Goal: Subscribe to service/newsletter

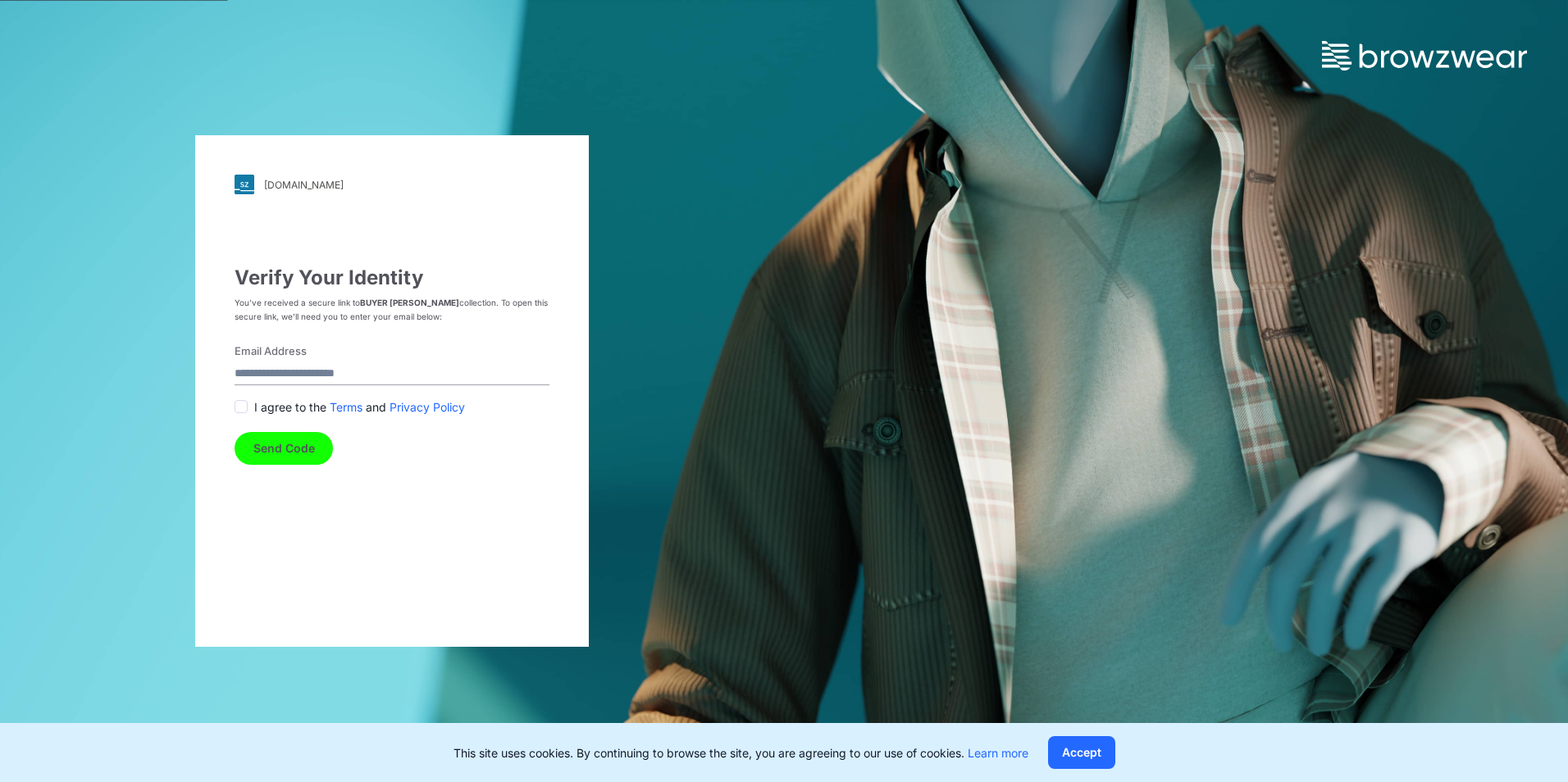
click at [361, 371] on input "Email Address" at bounding box center [392, 375] width 315 height 22
click at [326, 380] on input "Email Address" at bounding box center [392, 375] width 315 height 22
click at [359, 370] on input "Email Address" at bounding box center [392, 375] width 315 height 22
click at [314, 375] on input "Email Address" at bounding box center [392, 375] width 315 height 22
type input "**********"
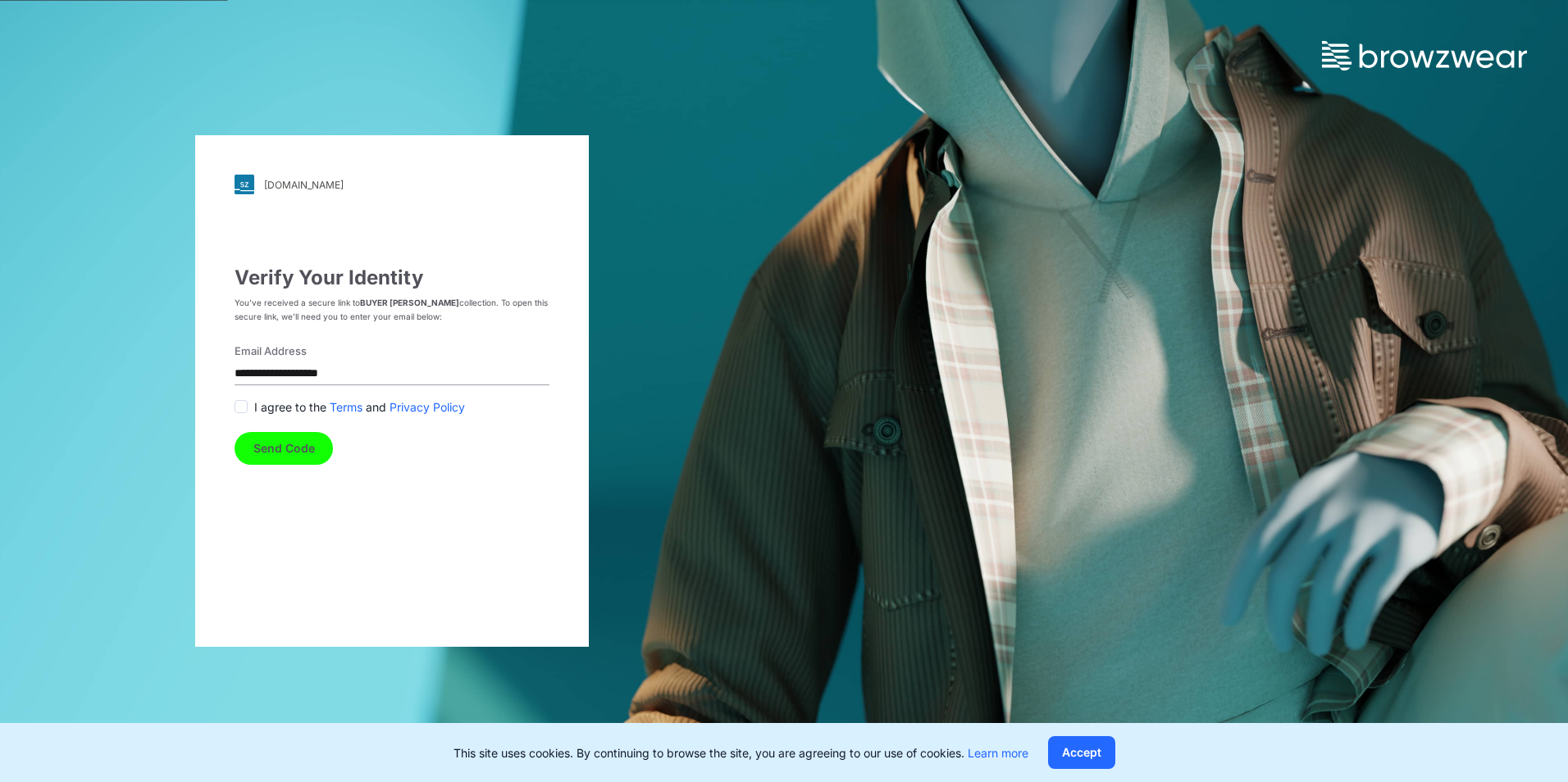
click at [243, 408] on span at bounding box center [241, 406] width 13 height 13
click at [277, 448] on button "Send Code" at bounding box center [284, 448] width 99 height 33
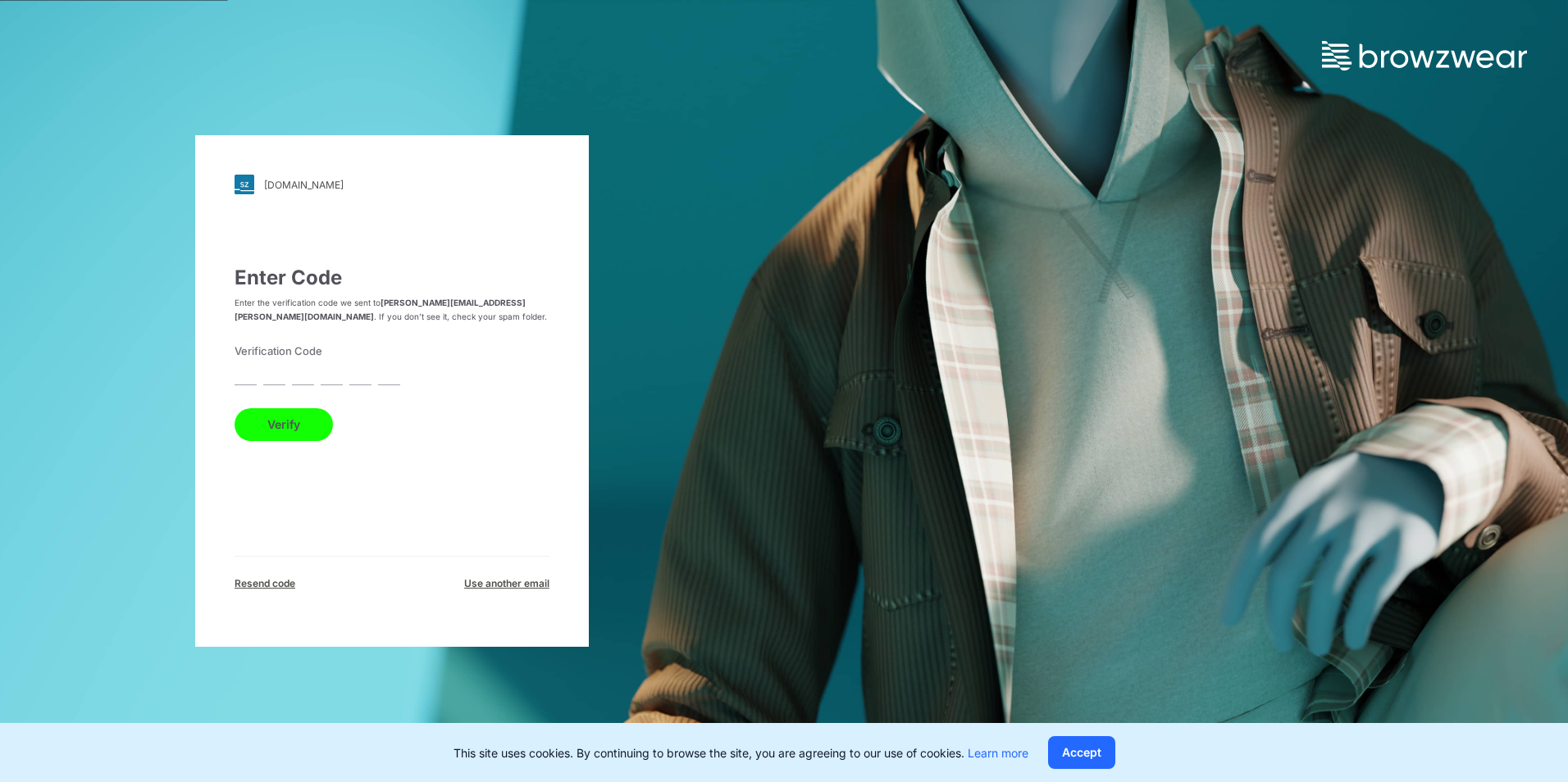
click at [256, 373] on form "Verification Code Verify" at bounding box center [392, 393] width 315 height 98
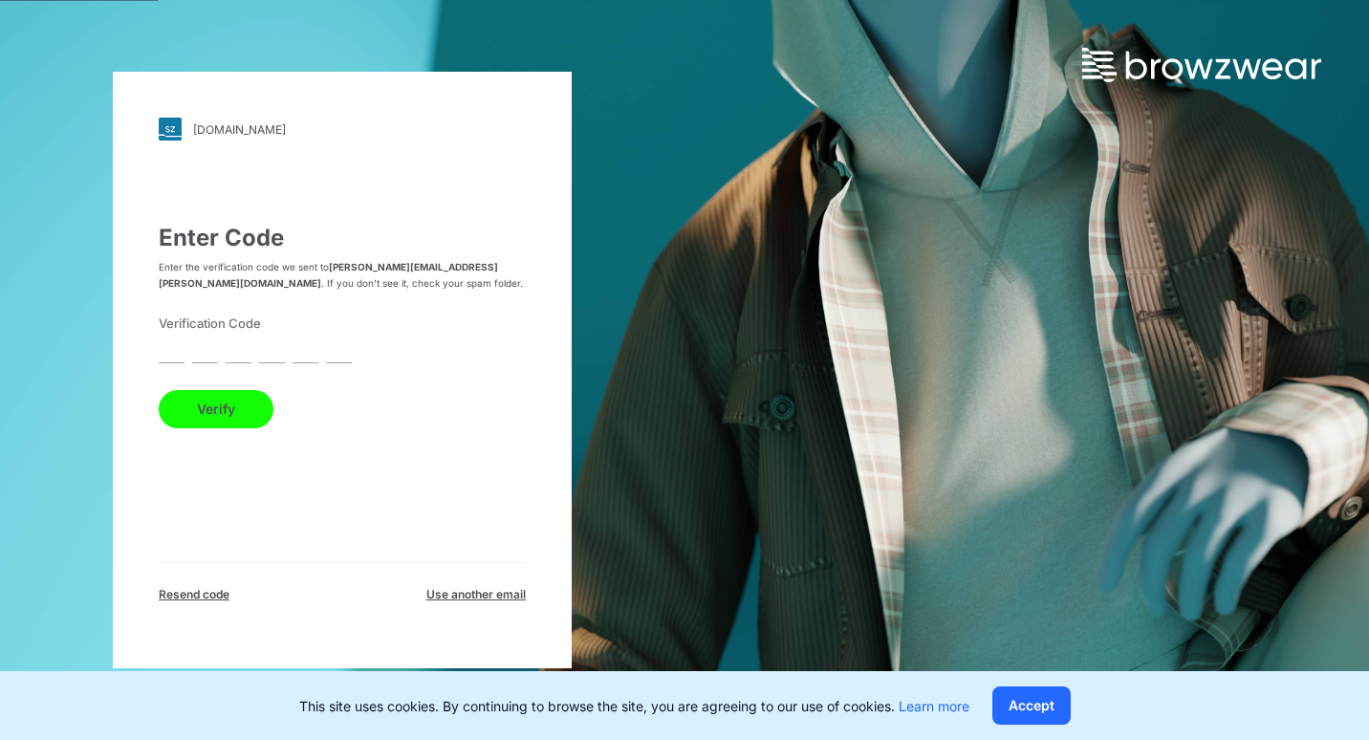
click at [174, 353] on input "text" at bounding box center [172, 351] width 26 height 26
type input "*"
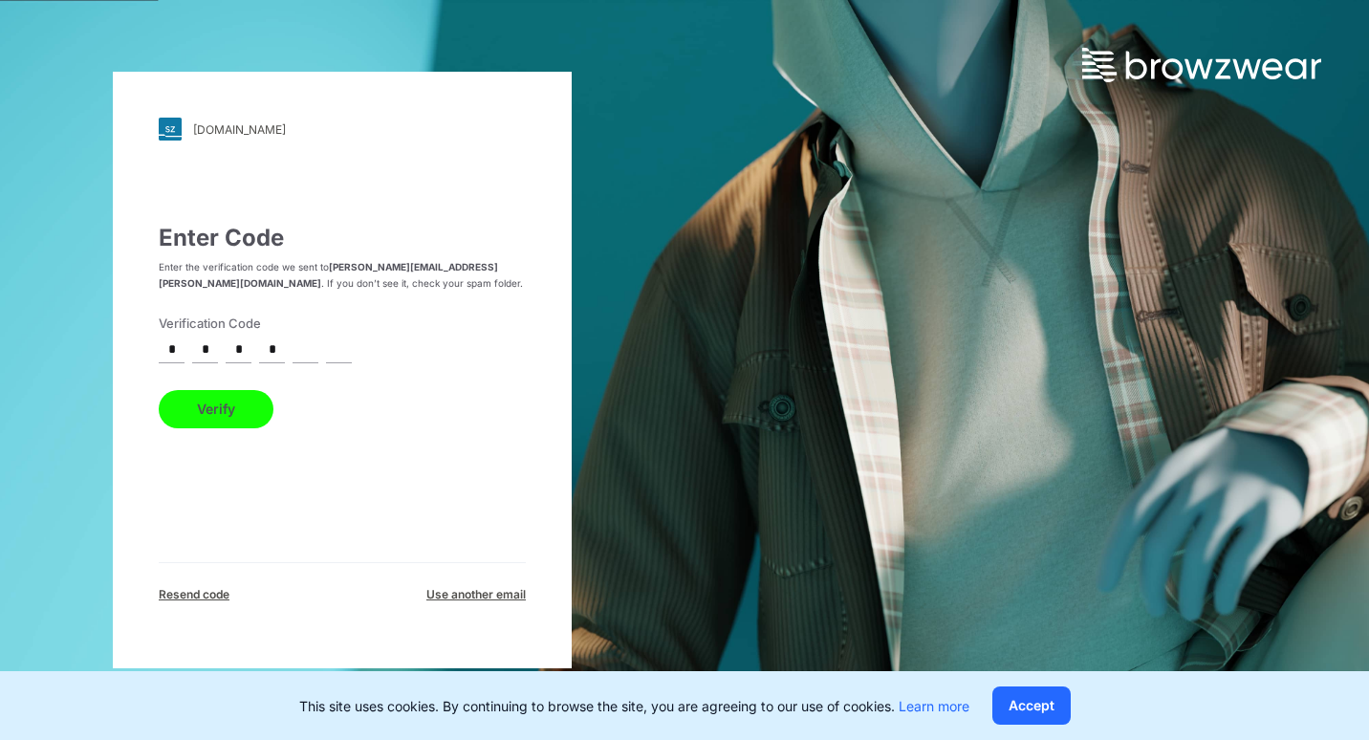
type input "*"
click at [225, 411] on button "Verify" at bounding box center [216, 409] width 115 height 38
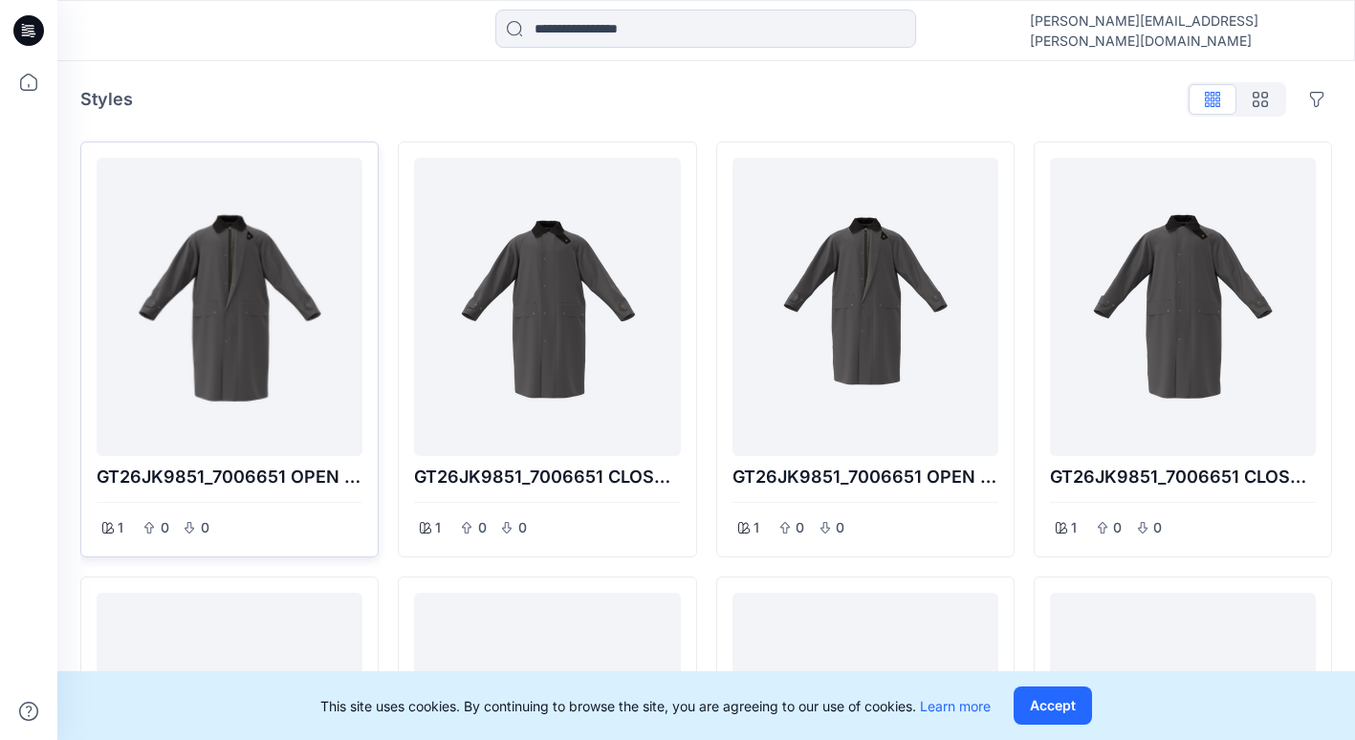
click at [236, 322] on div at bounding box center [229, 306] width 251 height 283
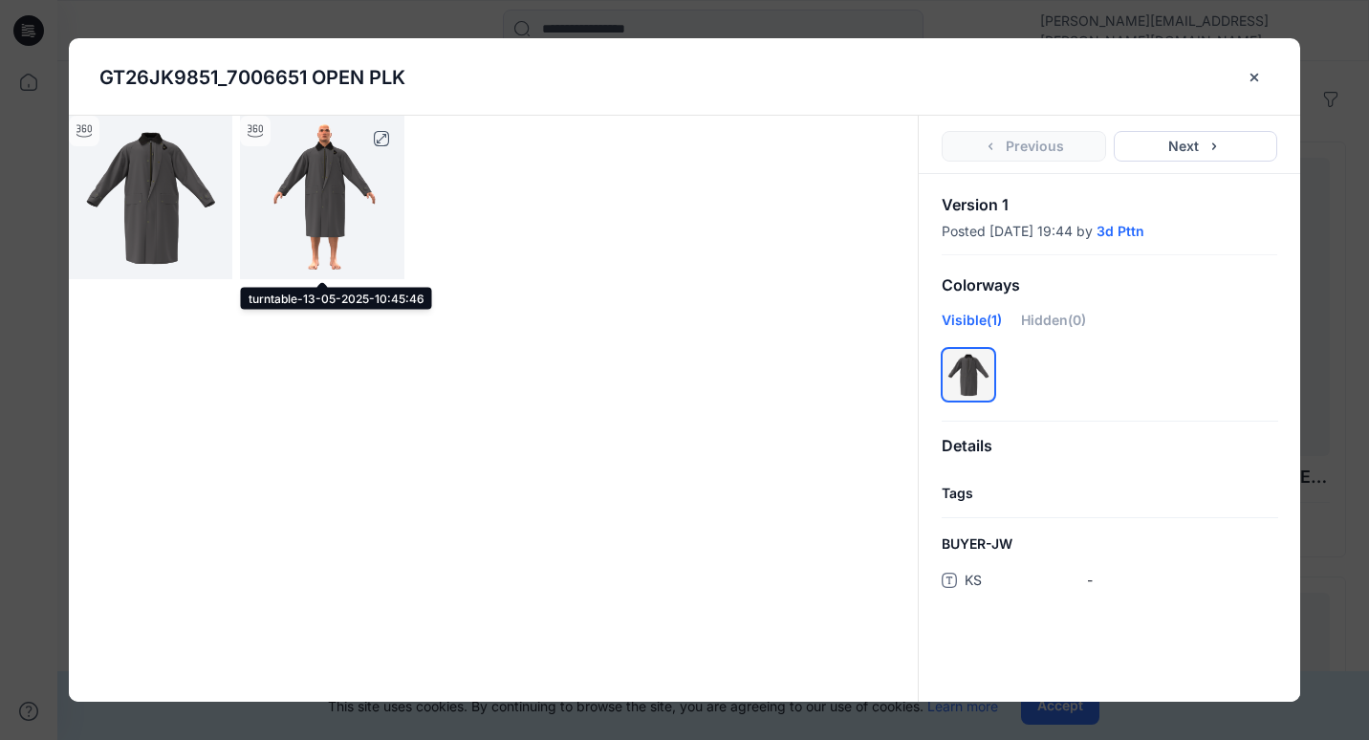
click at [325, 205] on img at bounding box center [322, 198] width 164 height 164
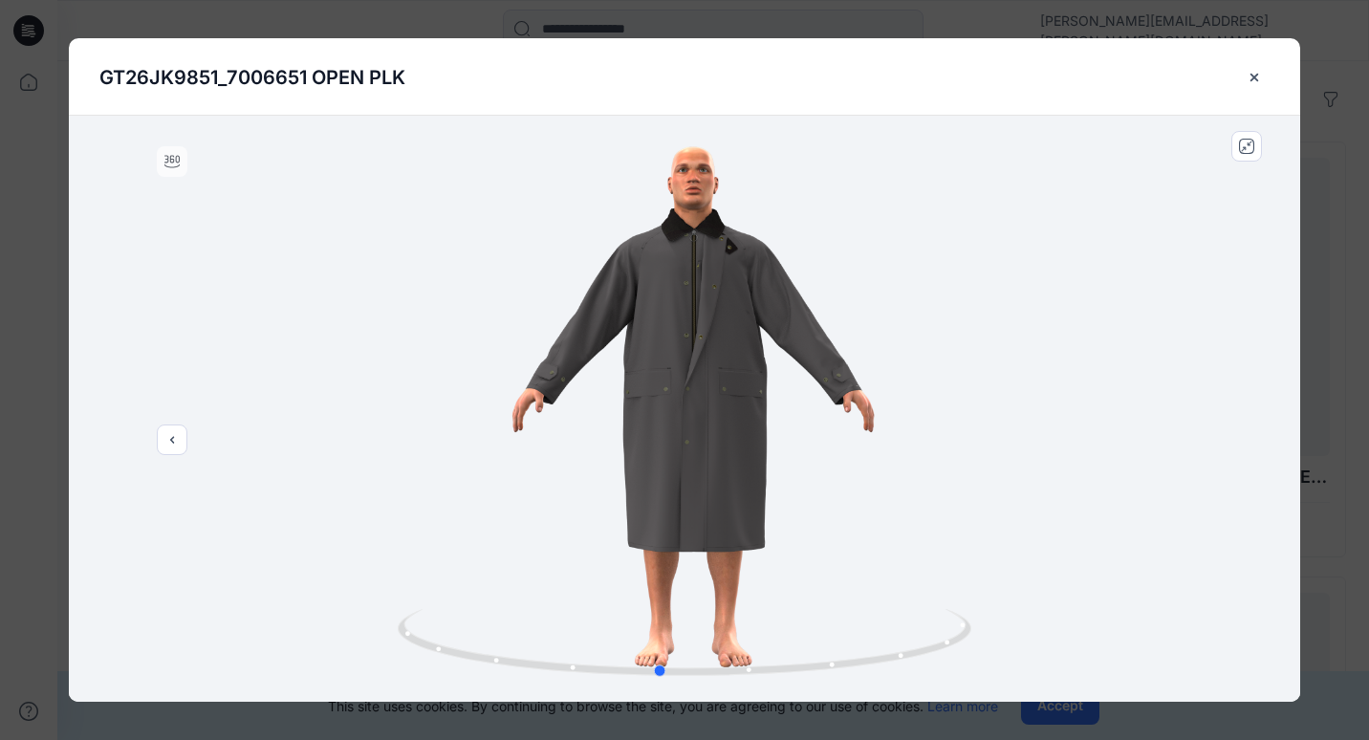
drag, startPoint x: 714, startPoint y: 358, endPoint x: 696, endPoint y: 362, distance: 18.6
click at [696, 362] on div at bounding box center [685, 409] width 1232 height 586
click at [1253, 79] on icon "close-btn" at bounding box center [1255, 77] width 8 height 8
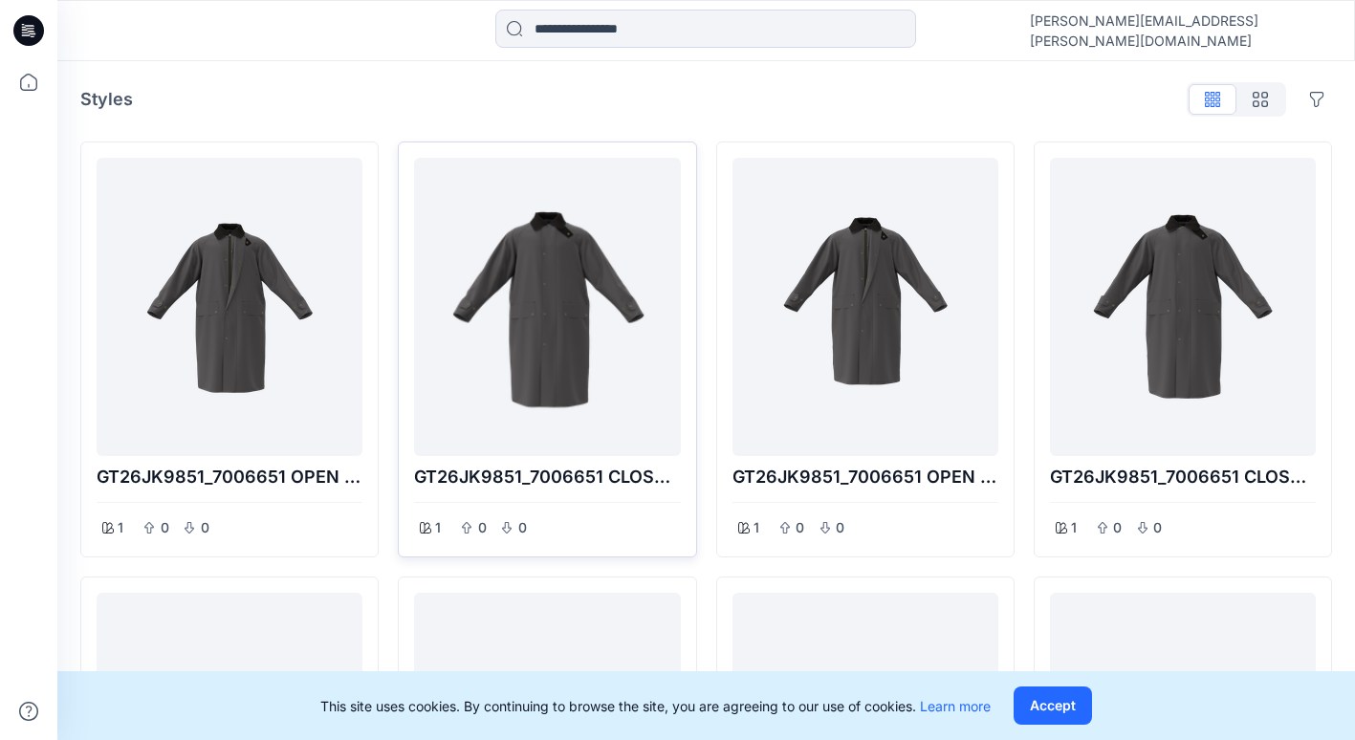
click at [572, 341] on div at bounding box center [547, 306] width 251 height 283
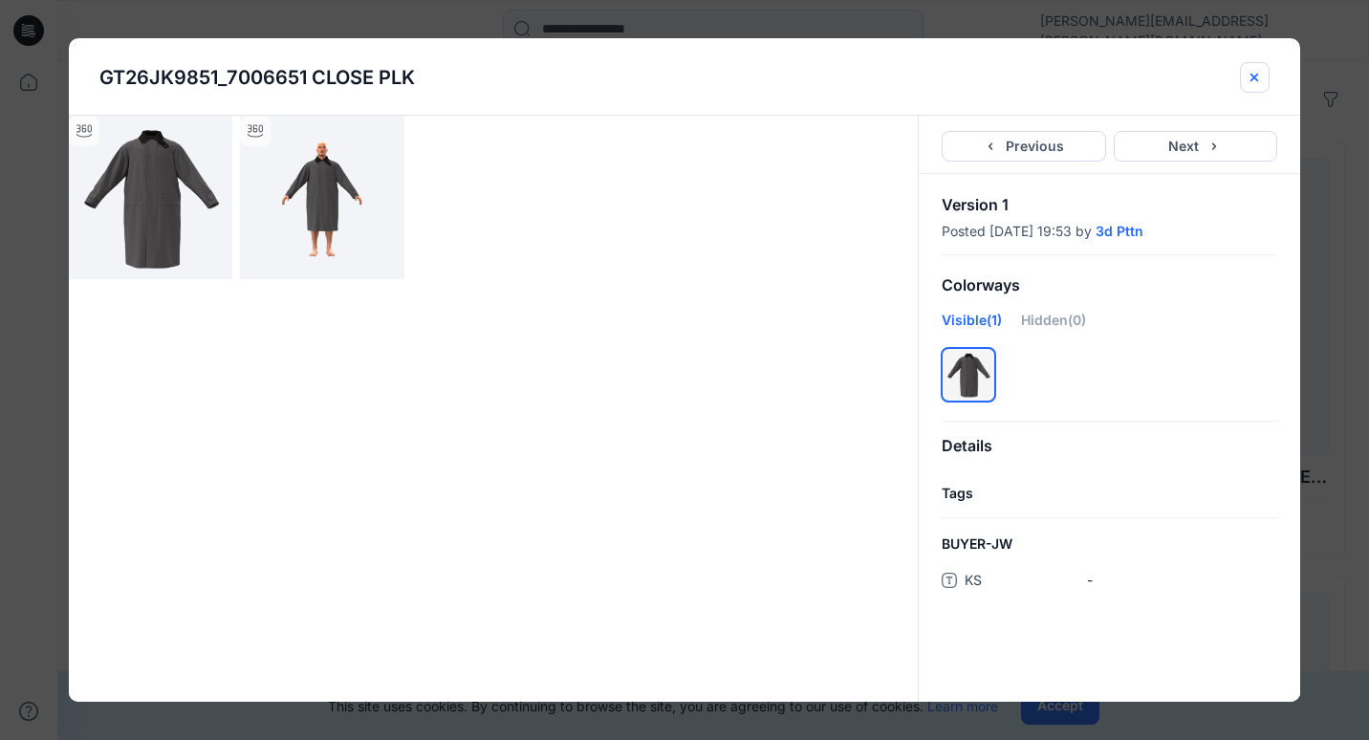
click at [1249, 72] on icon "close-btn" at bounding box center [1254, 77] width 15 height 15
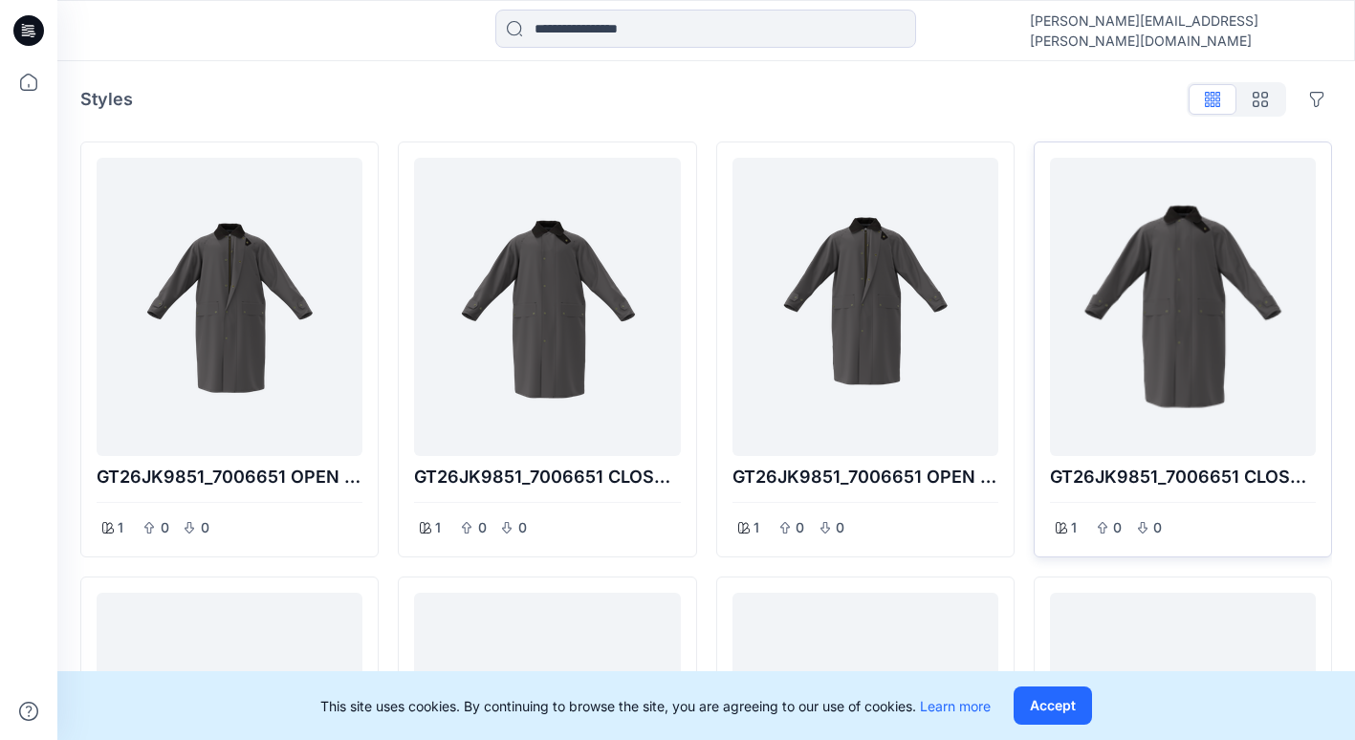
click at [1123, 325] on div at bounding box center [1183, 306] width 251 height 283
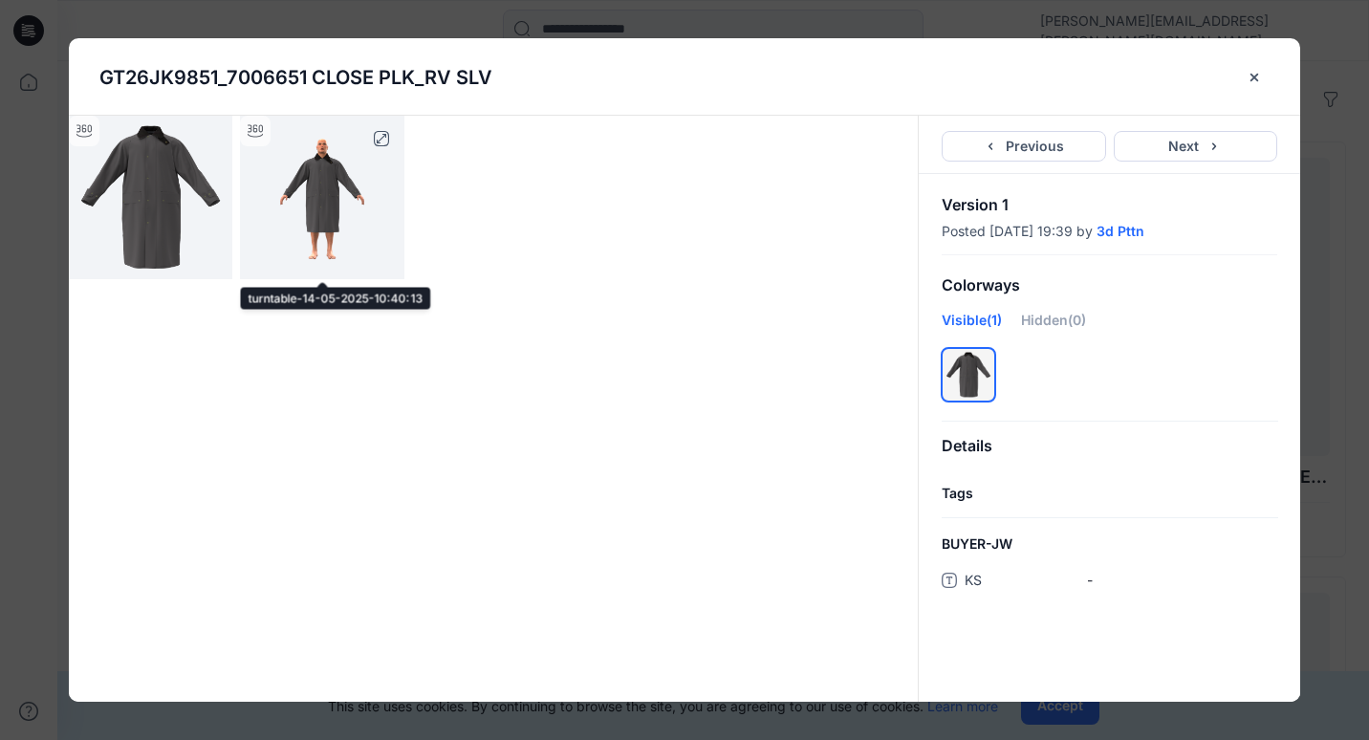
click at [333, 207] on img at bounding box center [322, 198] width 164 height 164
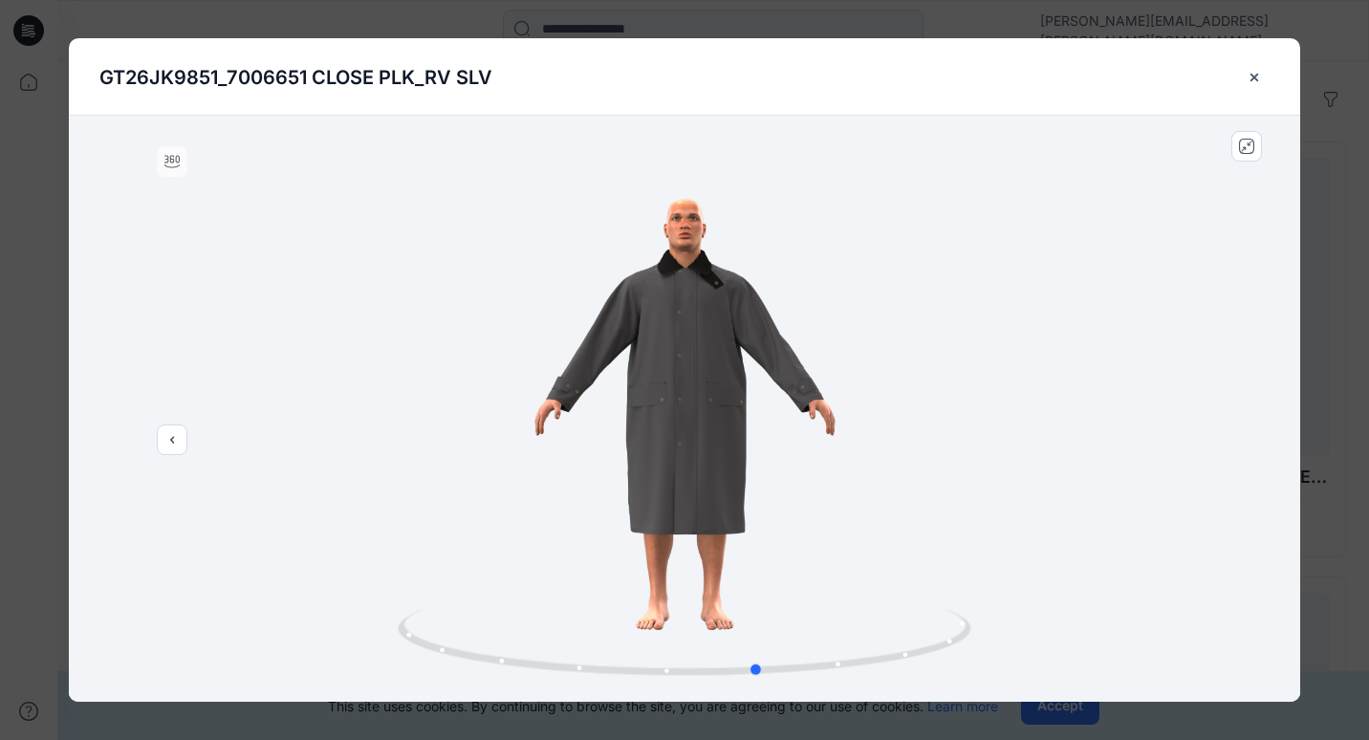
drag, startPoint x: 699, startPoint y: 437, endPoint x: 200, endPoint y: 455, distance: 499.5
click at [200, 455] on div at bounding box center [685, 409] width 1232 height 586
click at [1263, 73] on button "close-btn" at bounding box center [1255, 77] width 30 height 31
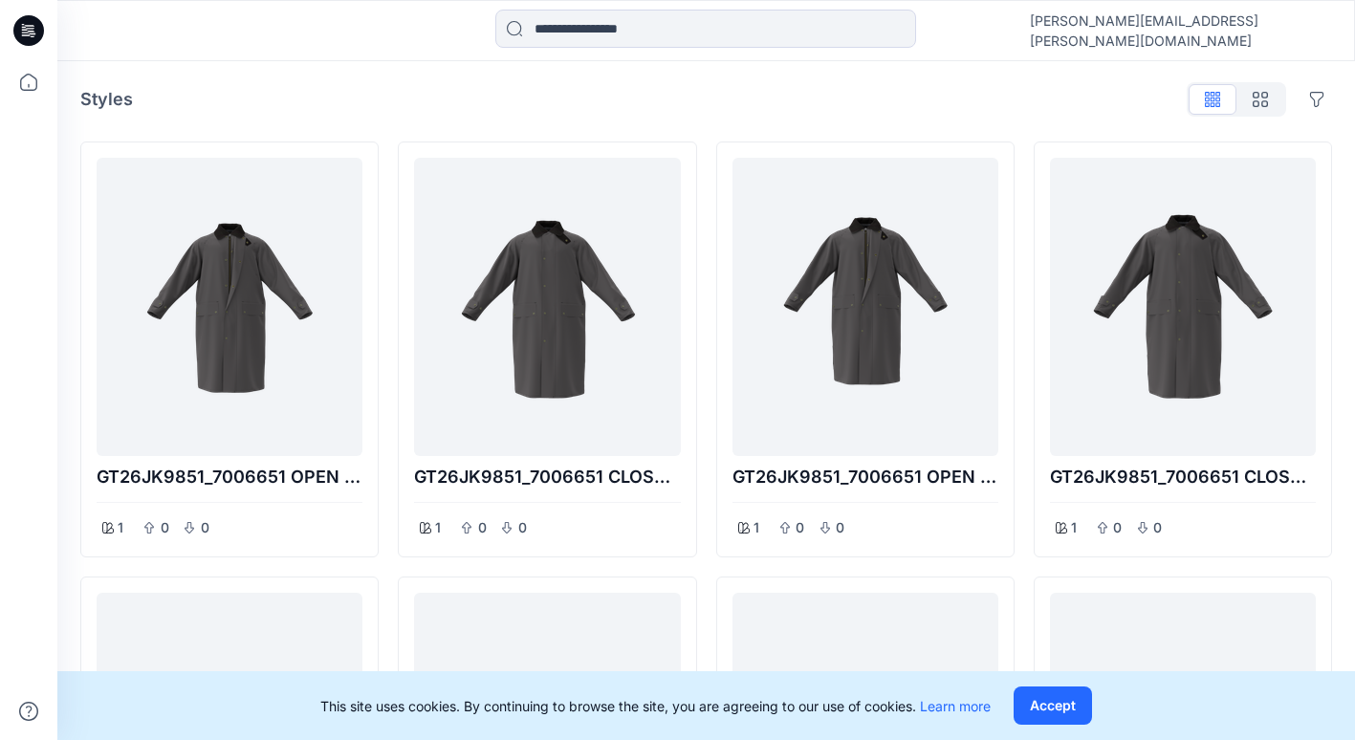
drag, startPoint x: 1011, startPoint y: 117, endPoint x: 800, endPoint y: 99, distance: 212.1
